Goal: Navigation & Orientation: Go to known website

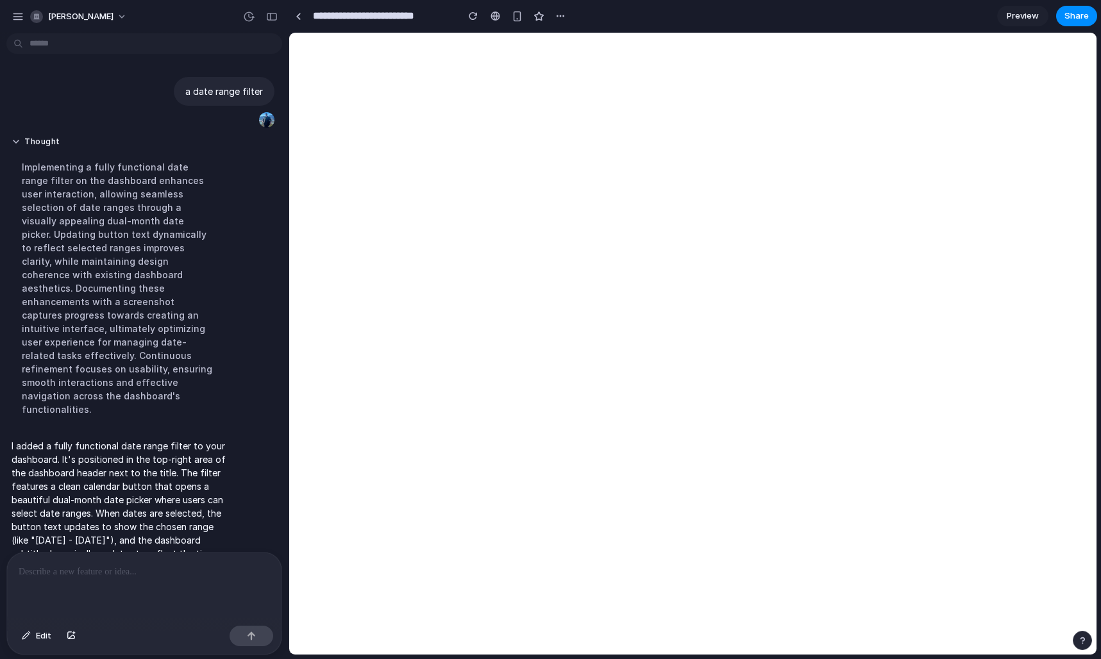
scroll to position [35, 0]
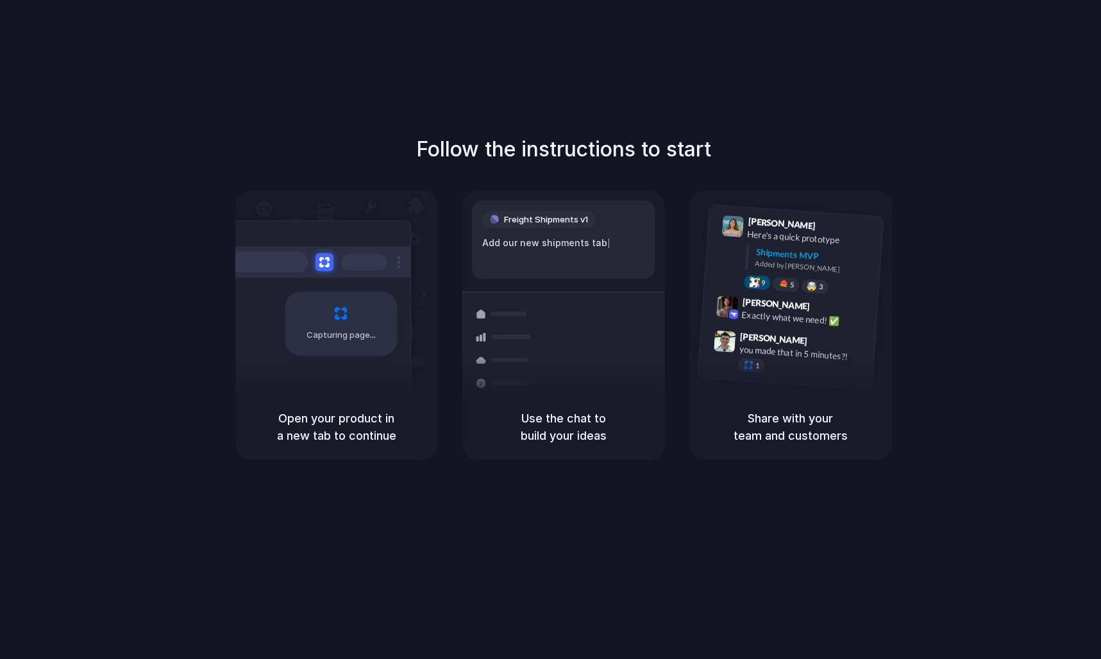
click at [121, 283] on div "Follow the instructions to start Capturing page Open your product in a new tab …" at bounding box center [563, 297] width 1101 height 326
